Goal: Information Seeking & Learning: Learn about a topic

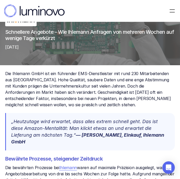
click at [32, 84] on p "Die Ihlemann GmbH ist ein führender EMS-Dienstleister mit rund 230 Mitarbeitend…" at bounding box center [89, 88] width 169 height 37
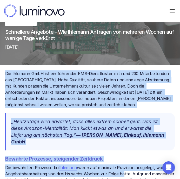
drag, startPoint x: 4, startPoint y: 71, endPoint x: 120, endPoint y: 175, distance: 155.3
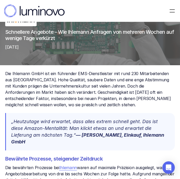
click at [83, 81] on p "Die Ihlemann GmbH ist ein führender EMS-Dienstleister mit rund 230 Mitarbeitend…" at bounding box center [89, 88] width 169 height 37
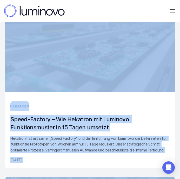
scroll to position [1010, 0]
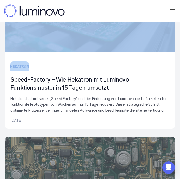
drag, startPoint x: 5, startPoint y: 73, endPoint x: 137, endPoint y: 56, distance: 132.8
click at [0, 0] on div "Success stories Schnellere Angebote – Wie Ihlemann Anfragen von mehreren Wochen…" at bounding box center [0, 0] width 0 height 0
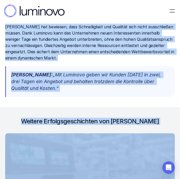
scroll to position [813, 0]
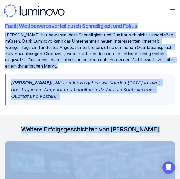
click at [49, 83] on p "[PERSON_NAME]: „Mit Luminovo geben wir Kunden [DATE] in zwei, drei Tagen ein An…" at bounding box center [90, 89] width 158 height 20
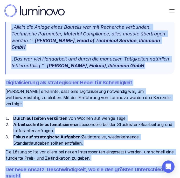
scroll to position [66, 0]
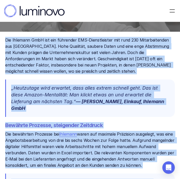
drag, startPoint x: 49, startPoint y: 83, endPoint x: 3, endPoint y: 37, distance: 65.1
copy div "Lor Ipsumdol SitA con adi elitseddo EIU-Temporincidid utl etdo 815 Magnaaliquae…"
